Goal: Task Accomplishment & Management: Complete application form

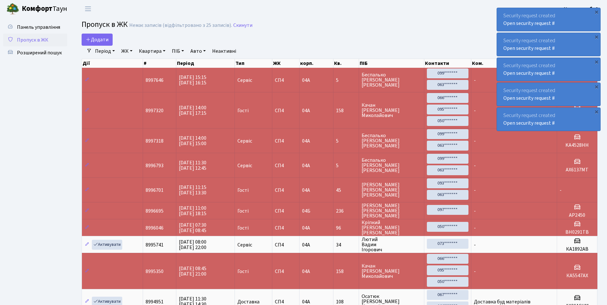
select select "25"
click at [93, 41] on span "Додати" at bounding box center [97, 39] width 23 height 7
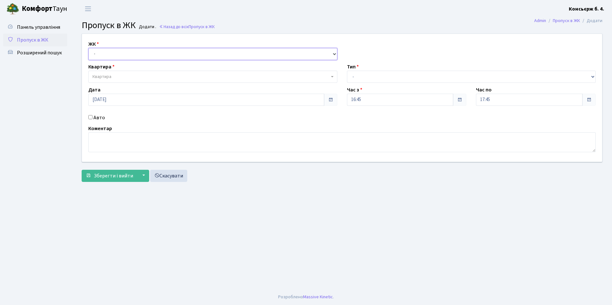
click at [101, 57] on select "- СП4, Столичне шосе, 5" at bounding box center [212, 54] width 249 height 12
select select "325"
click at [88, 48] on select "- СП4, Столичне шосе, 5" at bounding box center [212, 54] width 249 height 12
select select
click at [100, 79] on span "Квартира" at bounding box center [101, 77] width 19 height 6
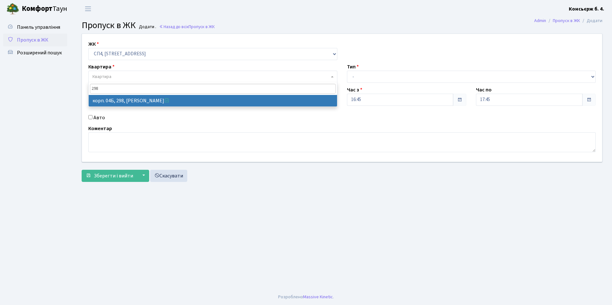
type input "298"
select select "21326"
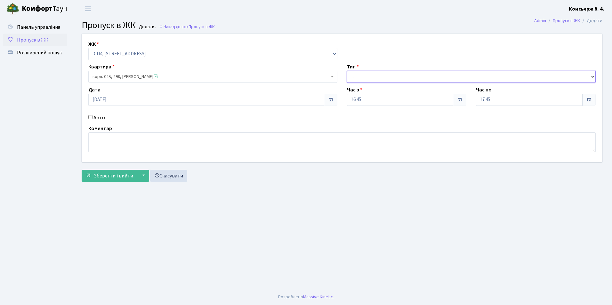
click at [362, 76] on select "- Доставка Таксі Гості Сервіс" at bounding box center [471, 77] width 249 height 12
select select "1"
click at [347, 71] on select "- Доставка Таксі Гості Сервіс" at bounding box center [471, 77] width 249 height 12
click at [91, 116] on input "Авто" at bounding box center [90, 117] width 4 height 4
checkbox input "true"
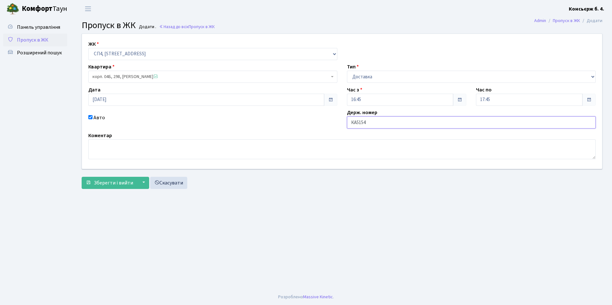
type input "КА5154ЕТ"
click at [109, 185] on span "Зберегти і вийти" at bounding box center [113, 183] width 39 height 7
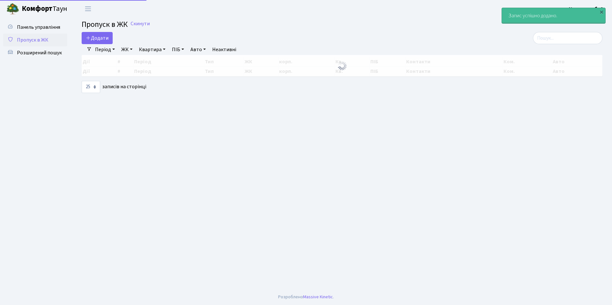
select select "25"
